Goal: Task Accomplishment & Management: Use online tool/utility

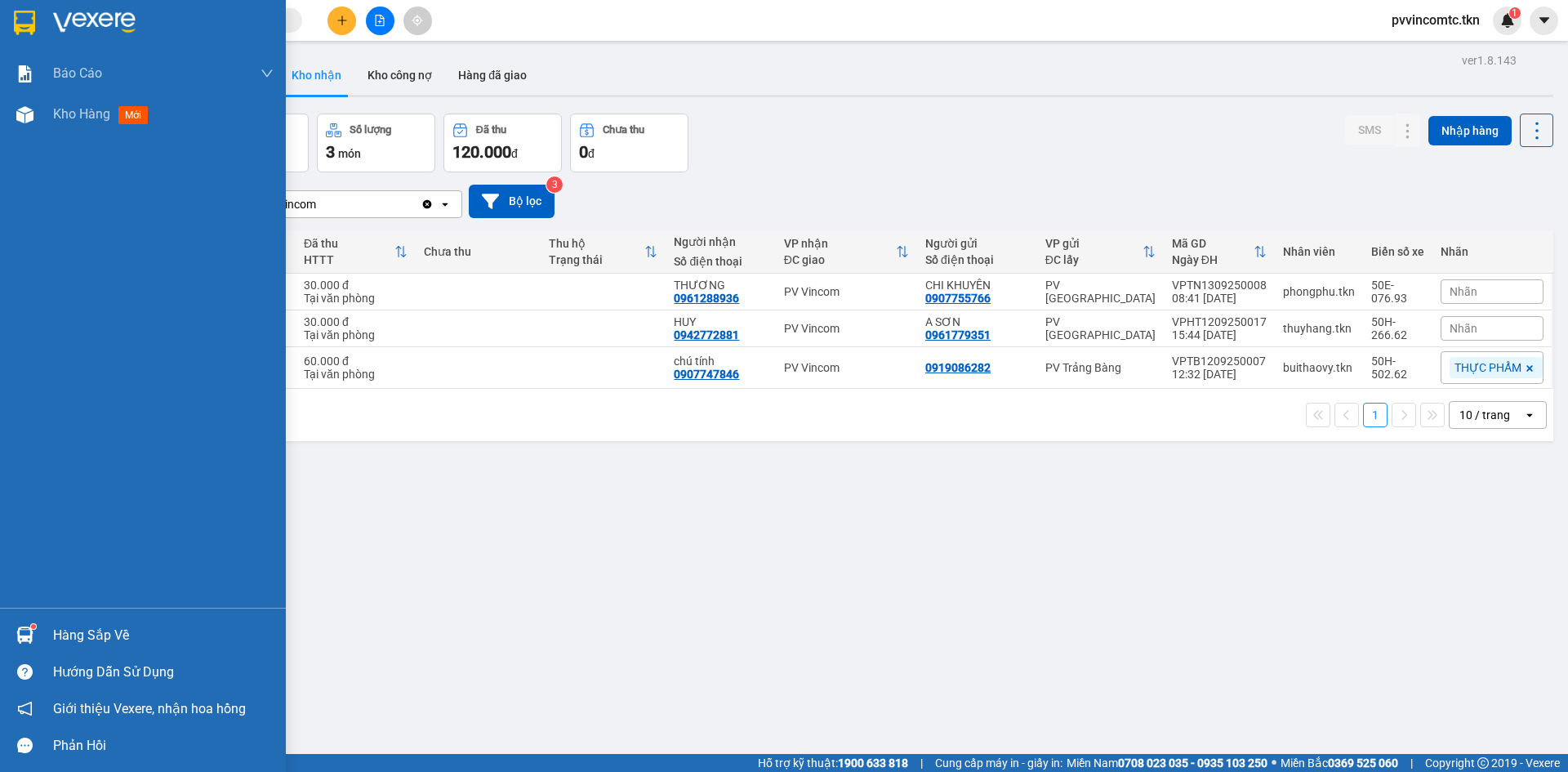
click at [127, 639] on div "Hàng sắp về" at bounding box center [164, 635] width 221 height 24
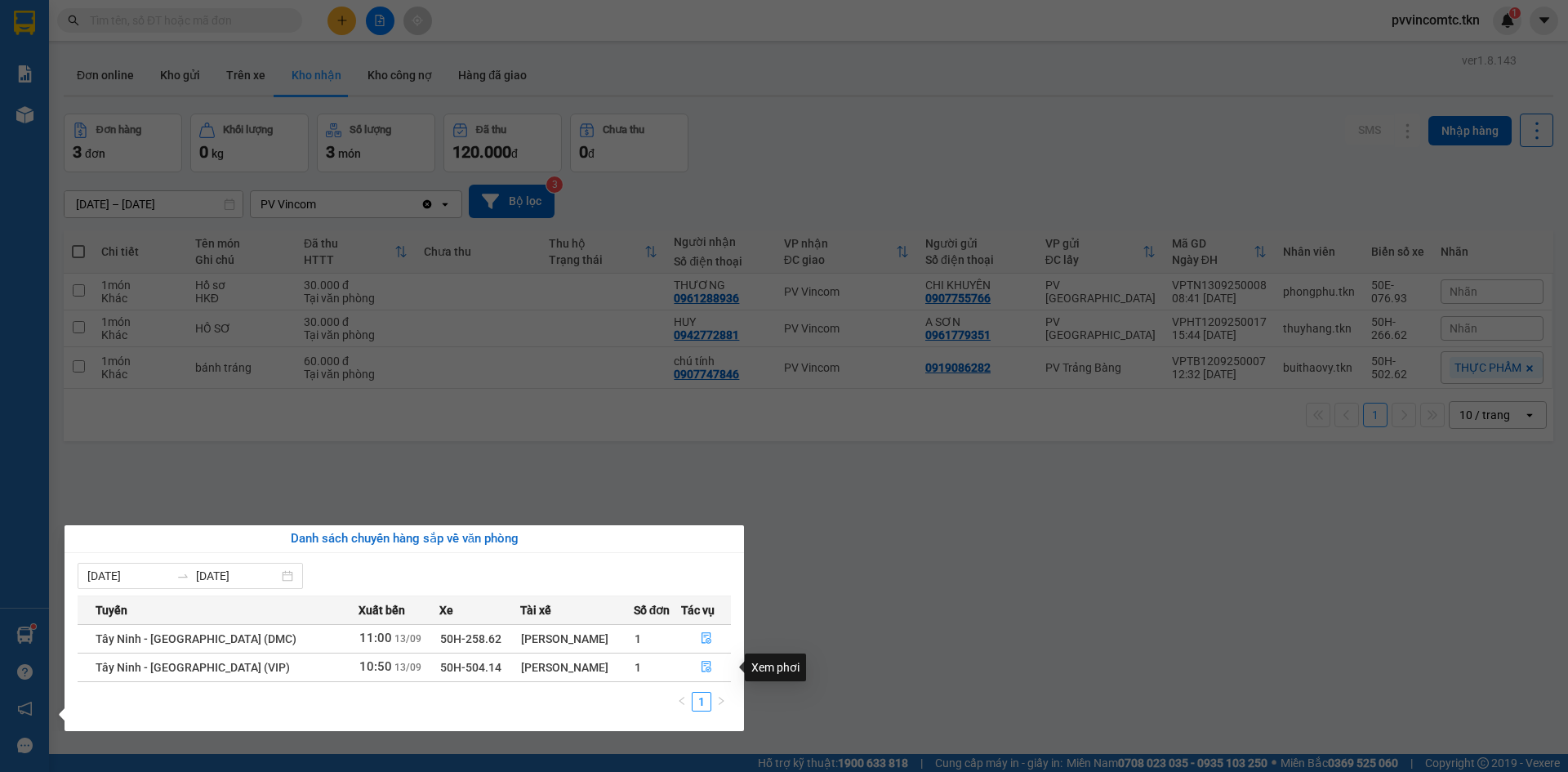
click at [760, 666] on div "Xem phơi" at bounding box center [775, 667] width 61 height 28
click at [703, 667] on icon "file-done" at bounding box center [707, 666] width 11 height 11
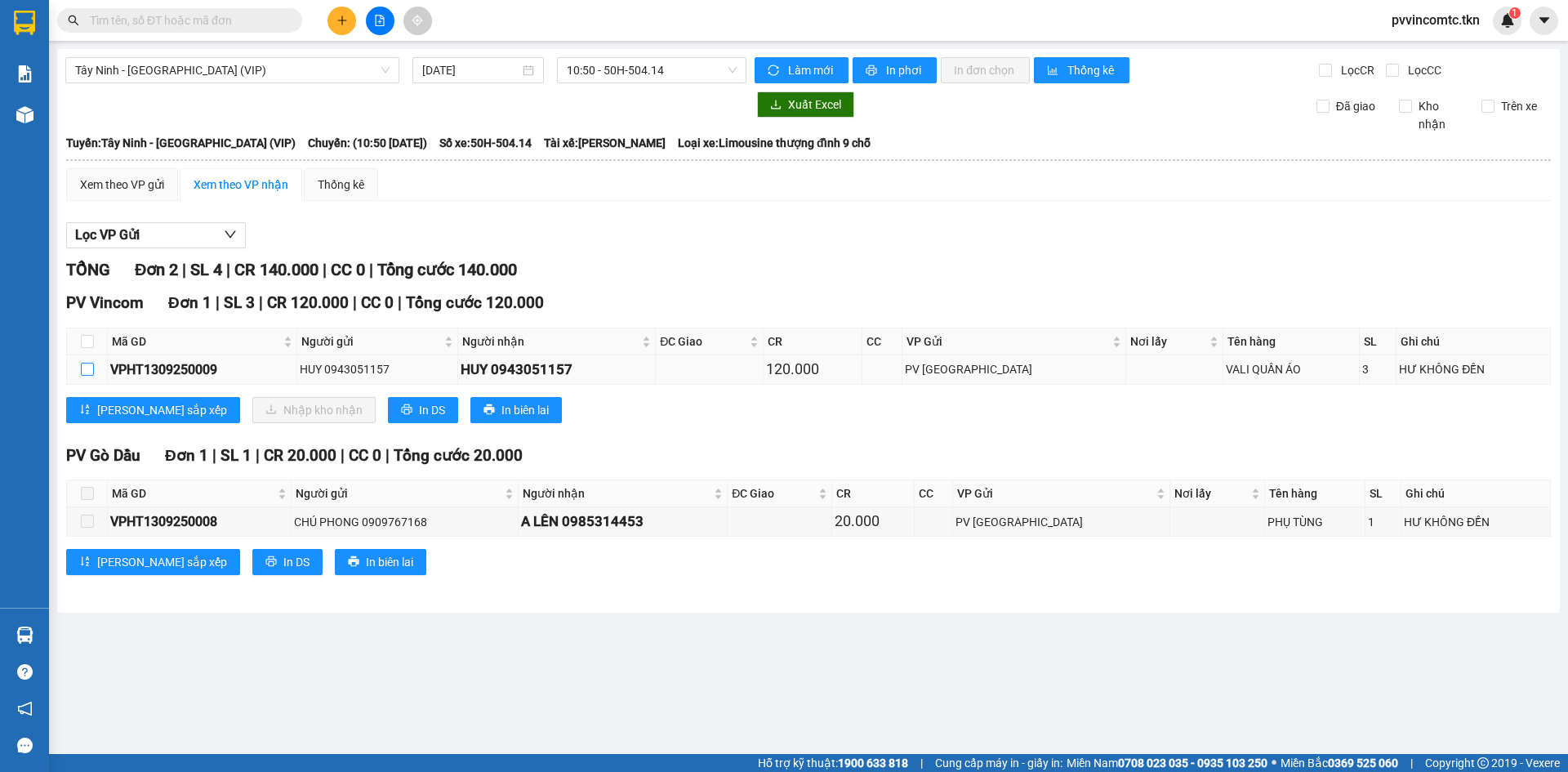
click at [86, 371] on input "checkbox" at bounding box center [87, 369] width 13 height 13
checkbox input "true"
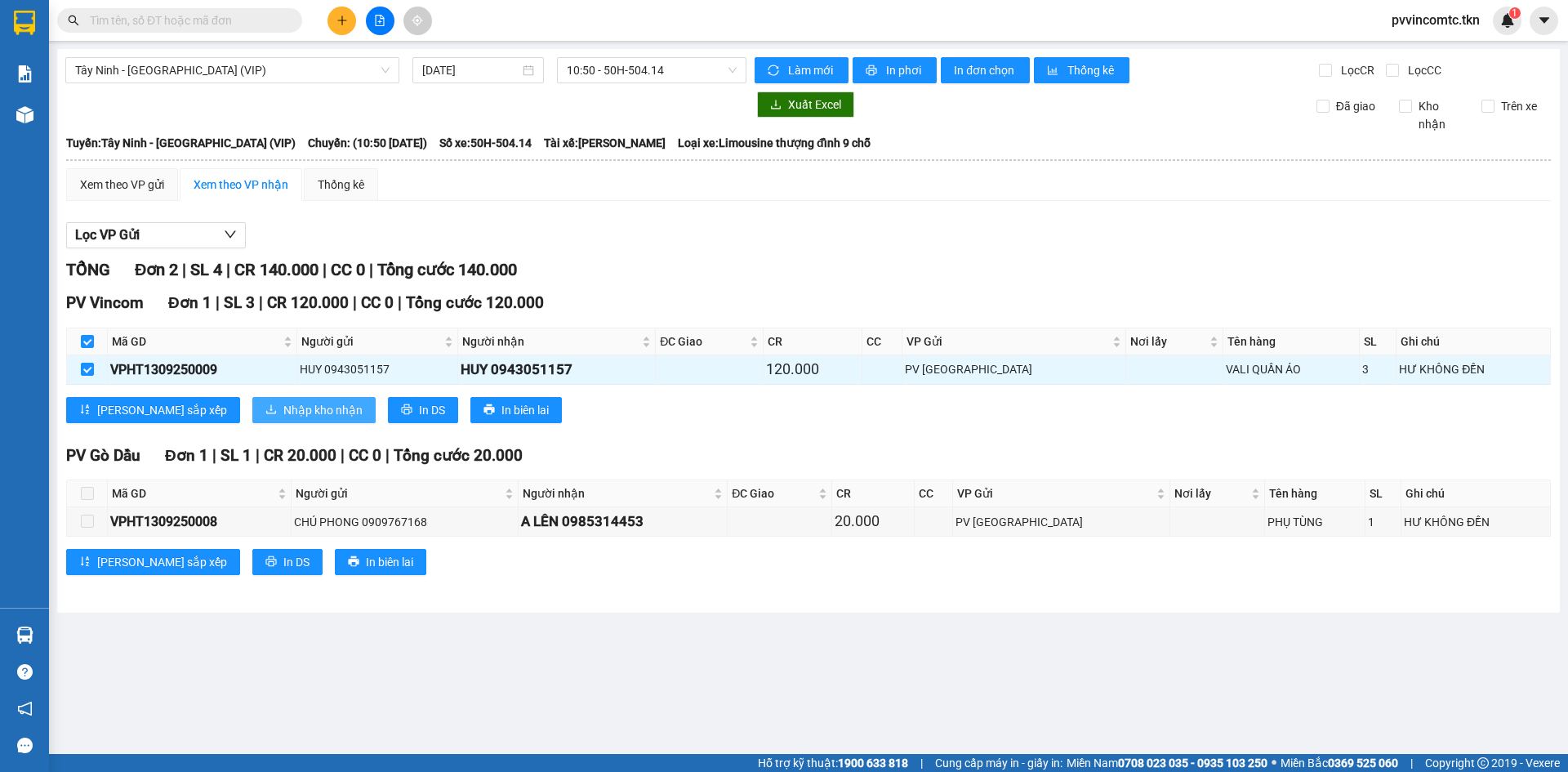
click at [284, 407] on span "Nhập kho nhận" at bounding box center [323, 409] width 80 height 18
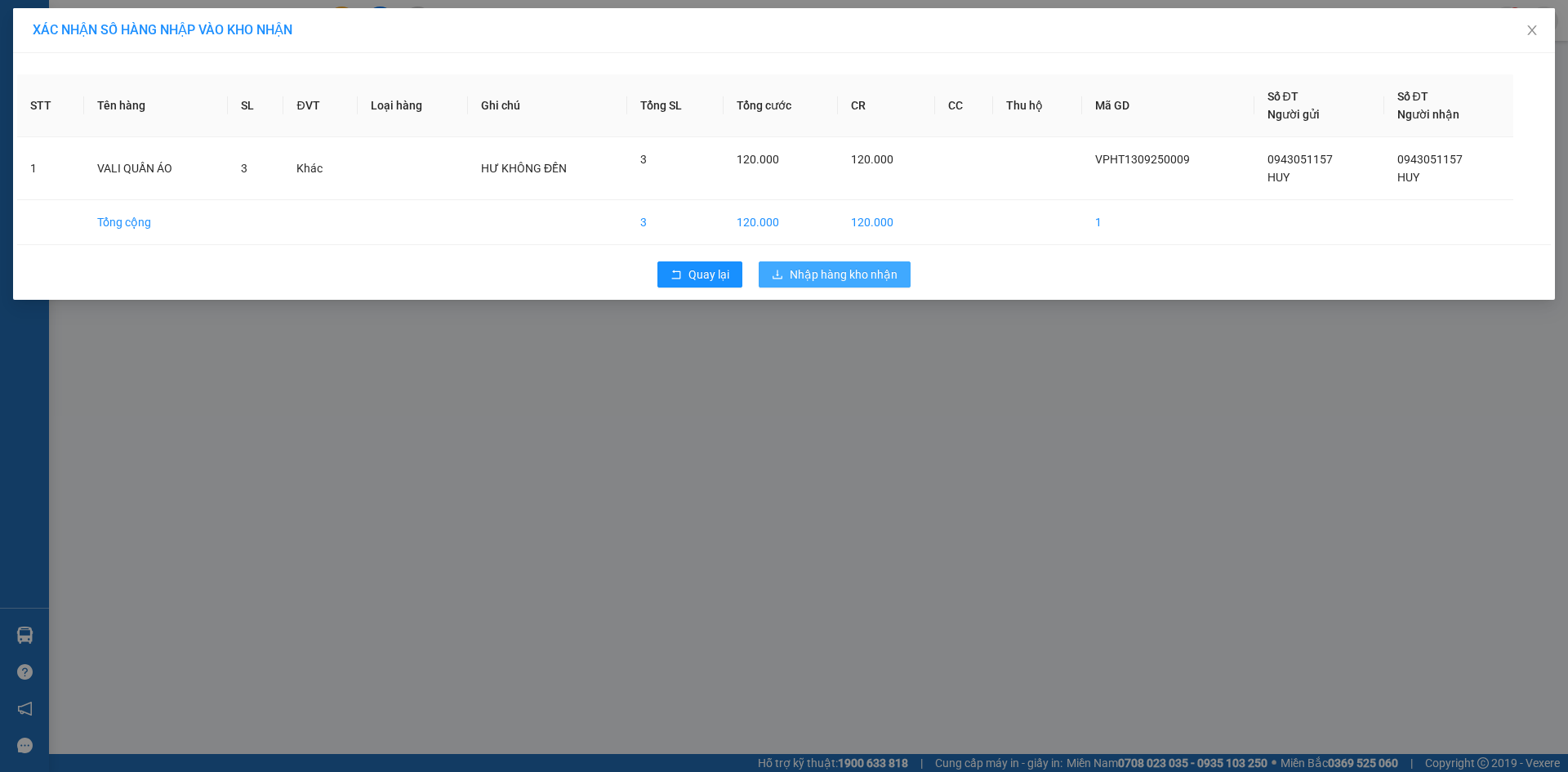
click at [847, 278] on span "Nhập hàng kho nhận" at bounding box center [843, 274] width 108 height 18
